Goal: Browse casually: Explore the website without a specific task or goal

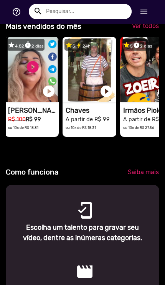
click at [88, 115] on h1 "Chaves" at bounding box center [91, 111] width 51 height 8
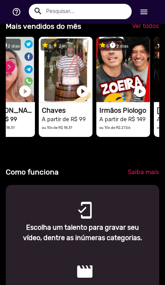
scroll to position [0, 156]
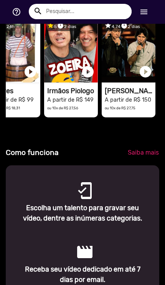
scroll to position [0, 165]
click at [65, 83] on video "1RECADO vídeos dedicados para fãs e empresas" at bounding box center [71, 49] width 54 height 65
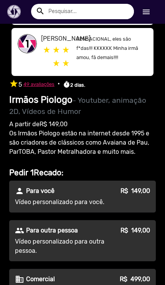
scroll to position [402, 0]
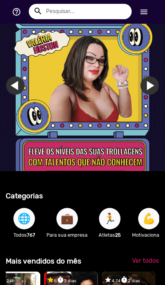
scroll to position [11, 0]
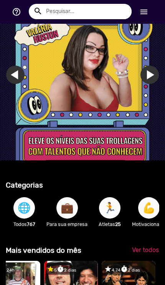
click at [28, 219] on span "🌐" at bounding box center [24, 207] width 13 height 21
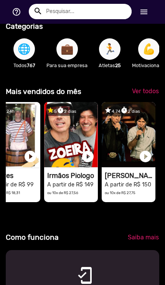
scroll to position [170, 0]
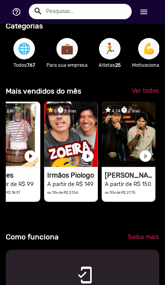
click at [28, 60] on span "🌐" at bounding box center [24, 48] width 13 height 21
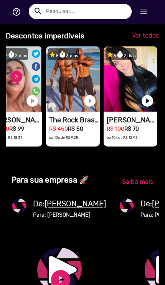
scroll to position [0, 8]
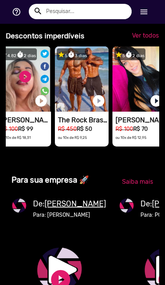
click at [86, 112] on video "1RECADO vídeos dedicados para fãs e empresas" at bounding box center [82, 78] width 54 height 65
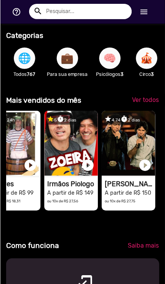
scroll to position [0, 330]
